Goal: Information Seeking & Learning: Learn about a topic

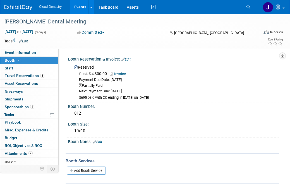
click at [81, 3] on link "Events" at bounding box center [80, 7] width 20 height 14
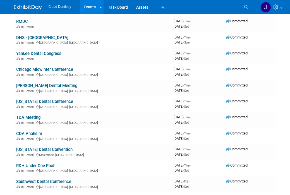
scroll to position [248, 0]
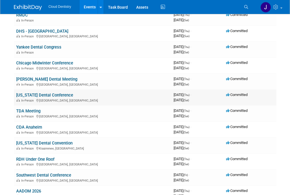
click at [67, 90] on td "[US_STATE] Dental Conference In-Person [GEOGRAPHIC_DATA], [GEOGRAPHIC_DATA]" at bounding box center [92, 98] width 157 height 16
click at [60, 93] on link "[US_STATE] Dental Conference" at bounding box center [44, 95] width 57 height 5
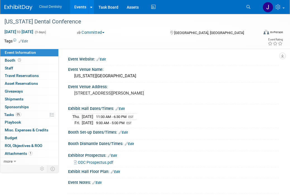
click at [79, 6] on link "Events" at bounding box center [80, 7] width 20 height 14
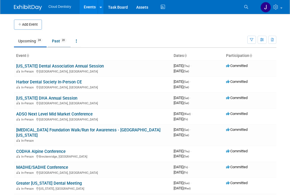
click at [52, 40] on link "Past 20" at bounding box center [59, 41] width 23 height 11
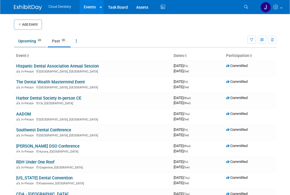
click at [28, 47] on li "Upcoming 24" at bounding box center [30, 42] width 33 height 12
click at [29, 43] on link "Upcoming 24" at bounding box center [30, 41] width 33 height 11
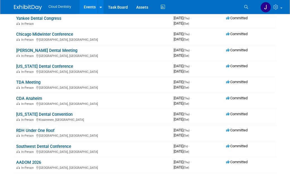
scroll to position [299, 0]
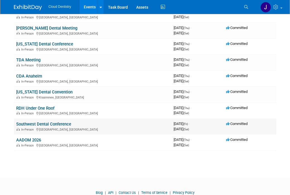
click at [63, 122] on link "Southwest Dental Conference" at bounding box center [43, 124] width 55 height 5
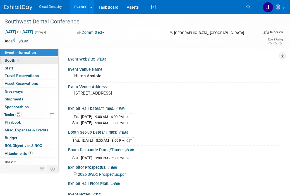
click at [31, 60] on link "Booth" at bounding box center [29, 61] width 58 height 8
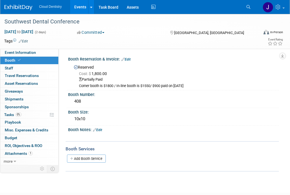
click at [79, 6] on link "Events" at bounding box center [80, 7] width 20 height 14
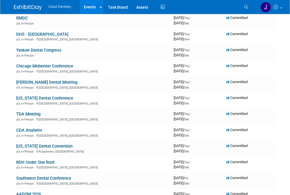
scroll to position [316, 0]
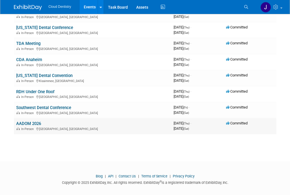
click at [53, 120] on td "AADOM 2026 In-Person [GEOGRAPHIC_DATA], [GEOGRAPHIC_DATA]" at bounding box center [92, 126] width 157 height 16
click at [33, 121] on link "AADOM 2026" at bounding box center [28, 123] width 25 height 5
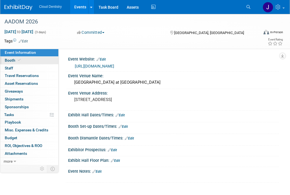
click at [19, 60] on icon at bounding box center [19, 60] width 3 height 3
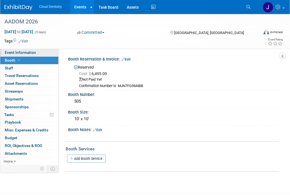
click at [33, 54] on span "Event Information" at bounding box center [20, 52] width 31 height 4
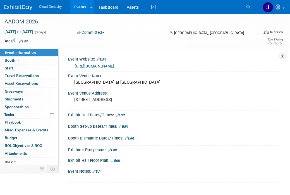
click at [114, 68] on link "[URL][DOMAIN_NAME]" at bounding box center [94, 66] width 39 height 4
click at [0, 0] on body "Cloud Dentistry Events Add Event Bulk Upload Events Shareable Event Boards Rece…" at bounding box center [145, 97] width 290 height 195
click at [21, 76] on span "Travel Reservations 0" at bounding box center [22, 75] width 34 height 4
